Goal: Transaction & Acquisition: Purchase product/service

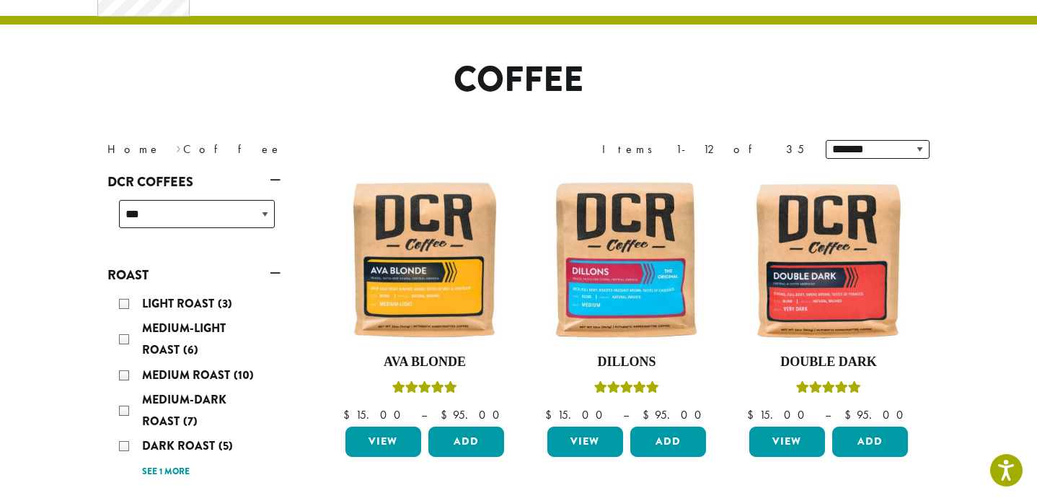
scroll to position [71, 0]
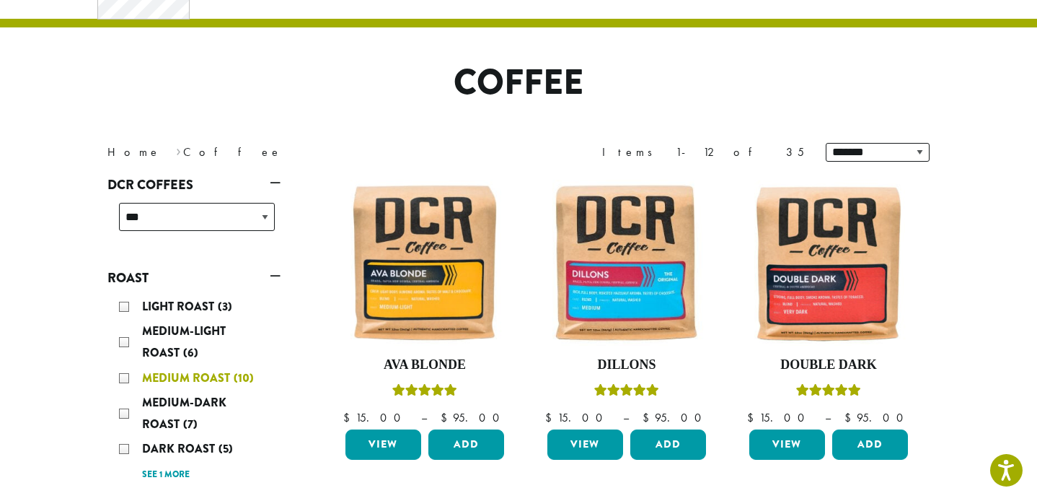
click at [126, 377] on div "Medium Roast (10)" at bounding box center [197, 378] width 156 height 22
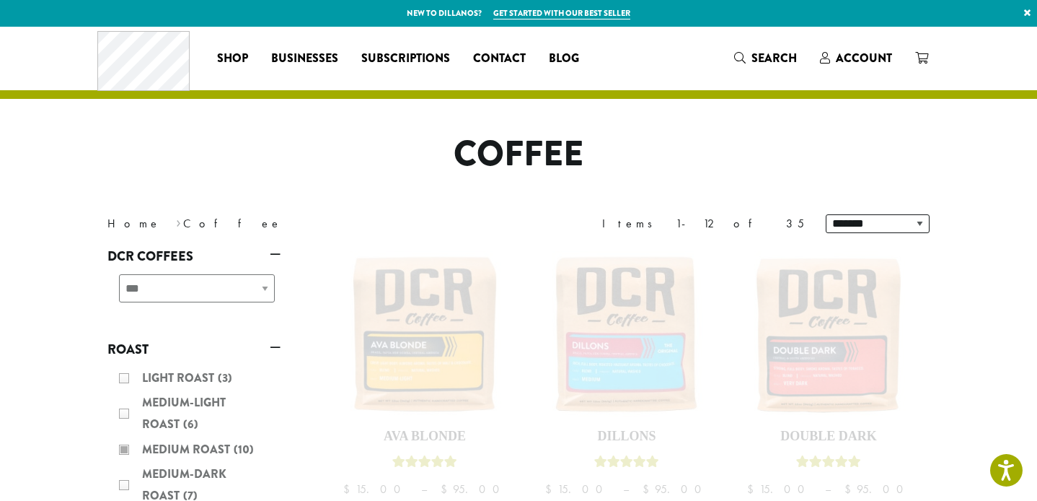
click at [125, 374] on div "Light Roast (3) Medium-Light Roast (6) Medium Roast (10) Medium-Dark Roast (7) …" at bounding box center [193, 461] width 173 height 200
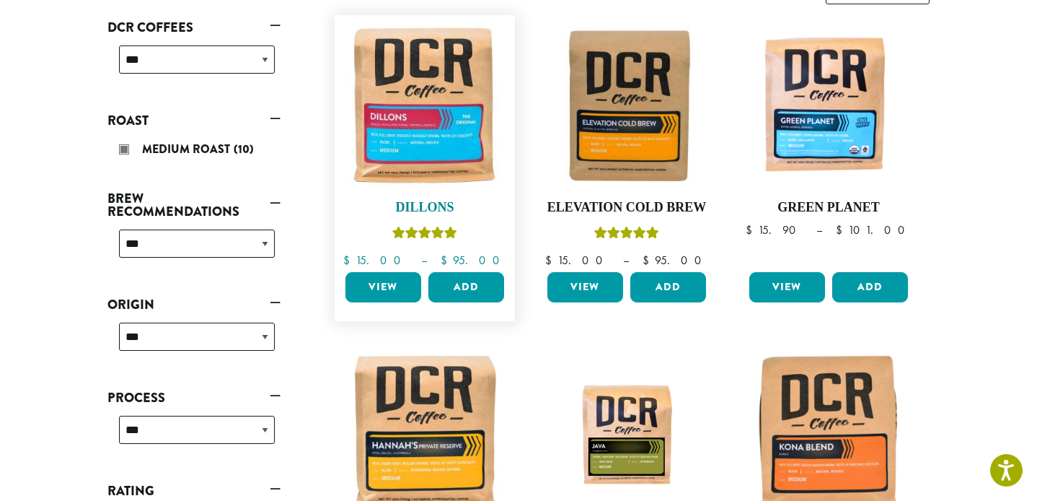
click at [415, 150] on img at bounding box center [425, 105] width 166 height 166
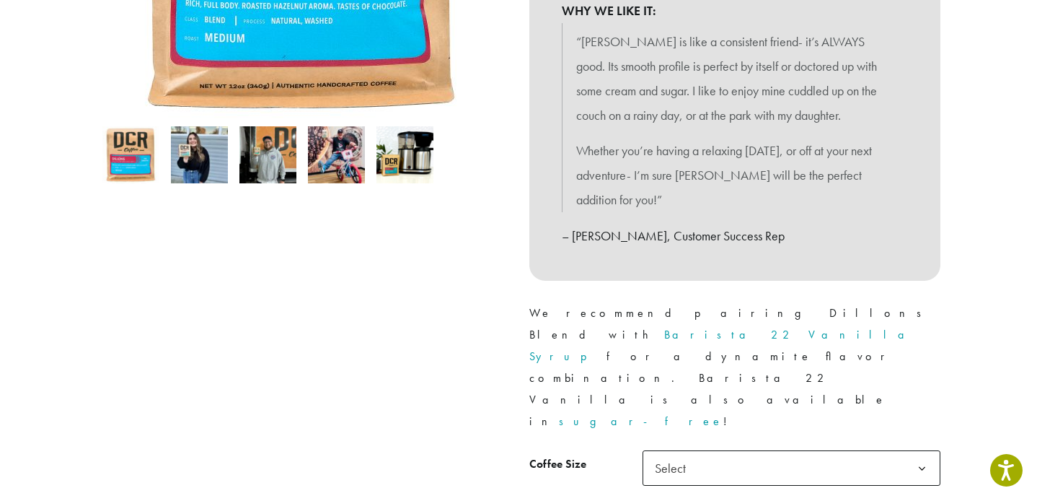
scroll to position [407, 0]
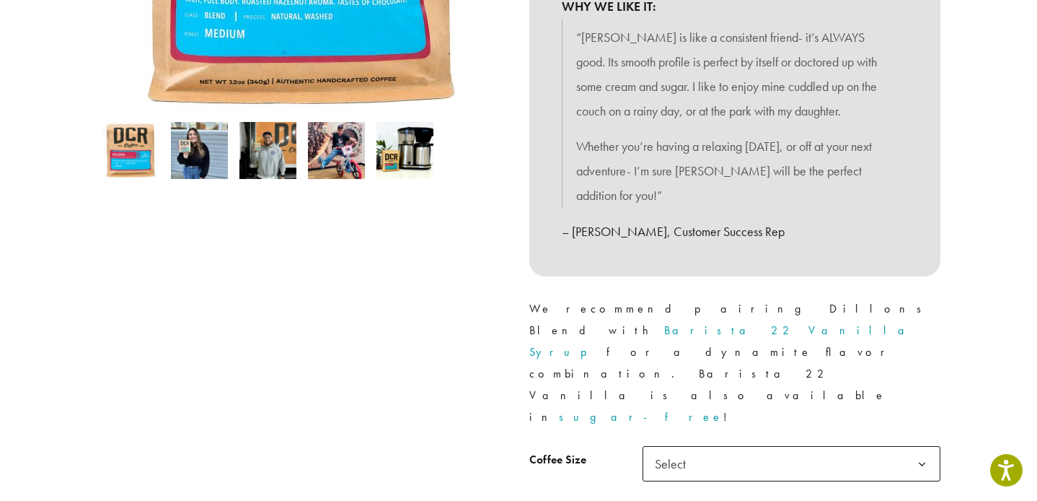
click at [921, 447] on b at bounding box center [922, 464] width 35 height 35
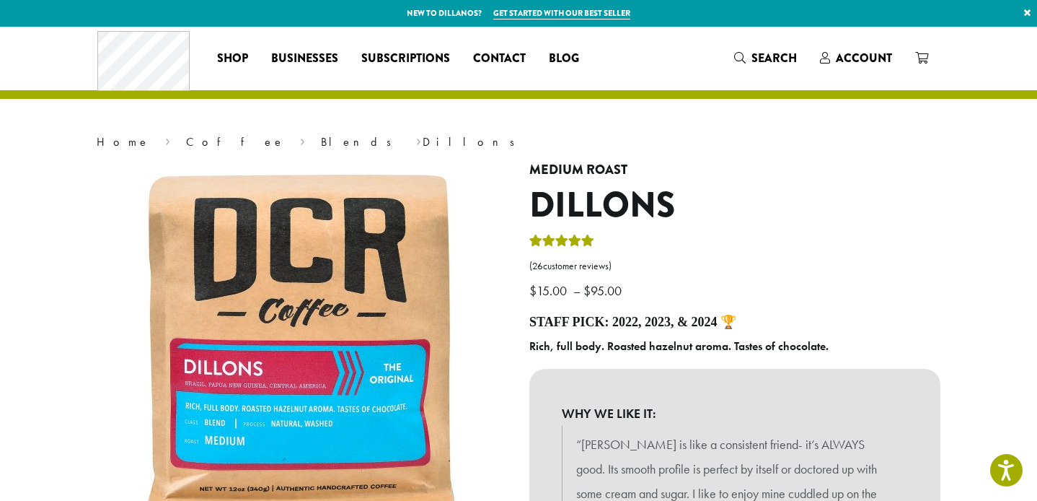
scroll to position [0, 0]
